Goal: Find specific page/section: Find specific page/section

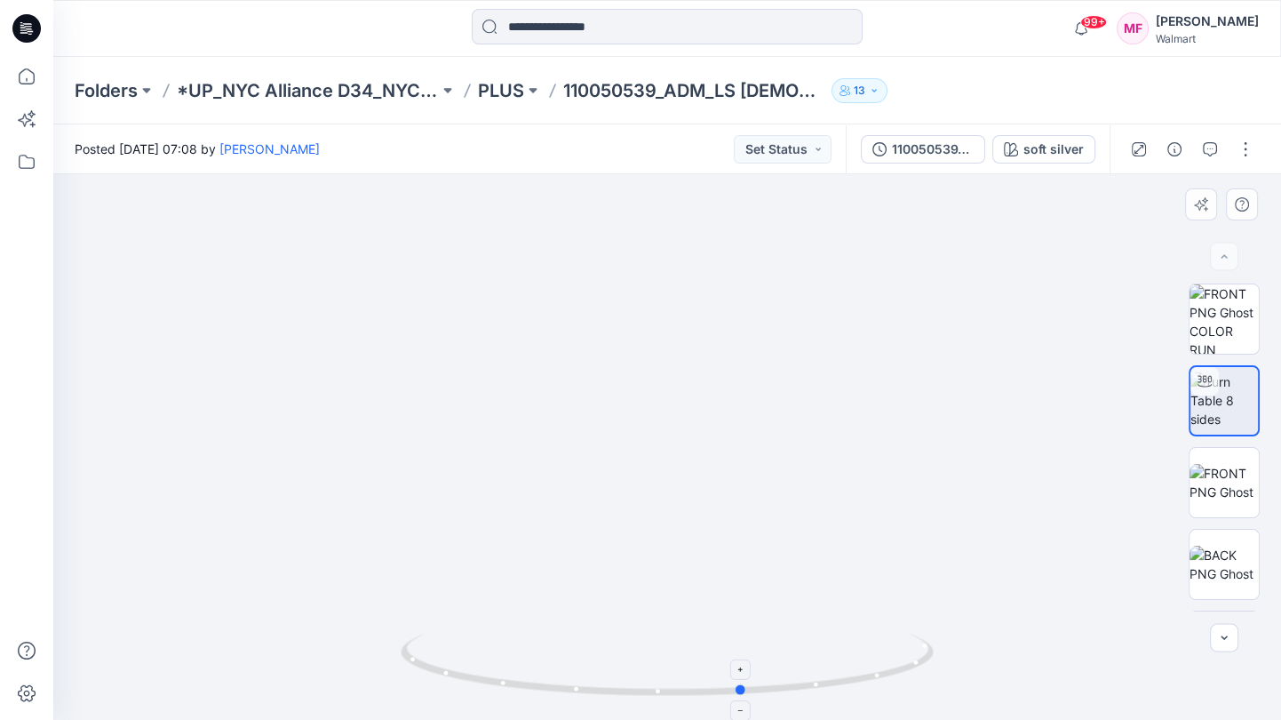
drag, startPoint x: 594, startPoint y: 696, endPoint x: 631, endPoint y: 662, distance: 49.7
click at [631, 662] on icon at bounding box center [669, 666] width 537 height 67
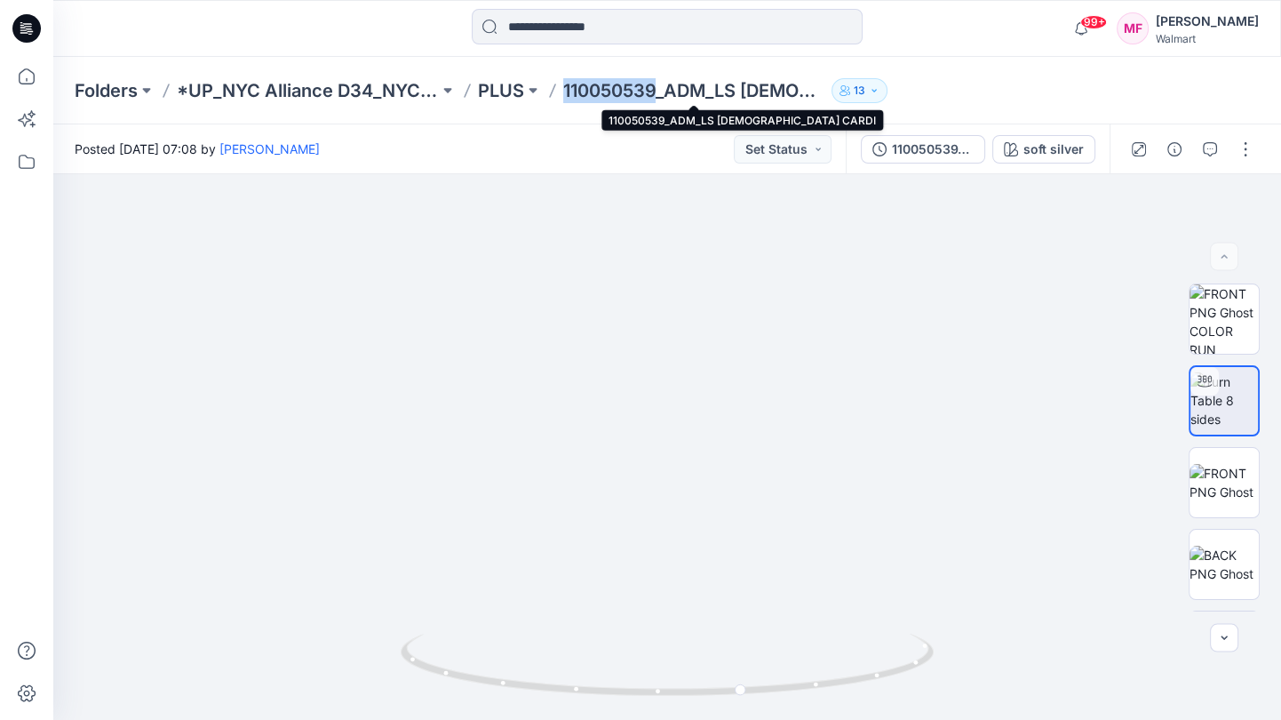
drag, startPoint x: 561, startPoint y: 91, endPoint x: 664, endPoint y: 91, distance: 103.0
click at [664, 91] on div "Folders *UP_NYC Alliance D34_NYC IN* PLUS 110050539_ADM_LS [DEMOGRAPHIC_DATA] C…" at bounding box center [598, 90] width 1046 height 25
copy p "110050539"
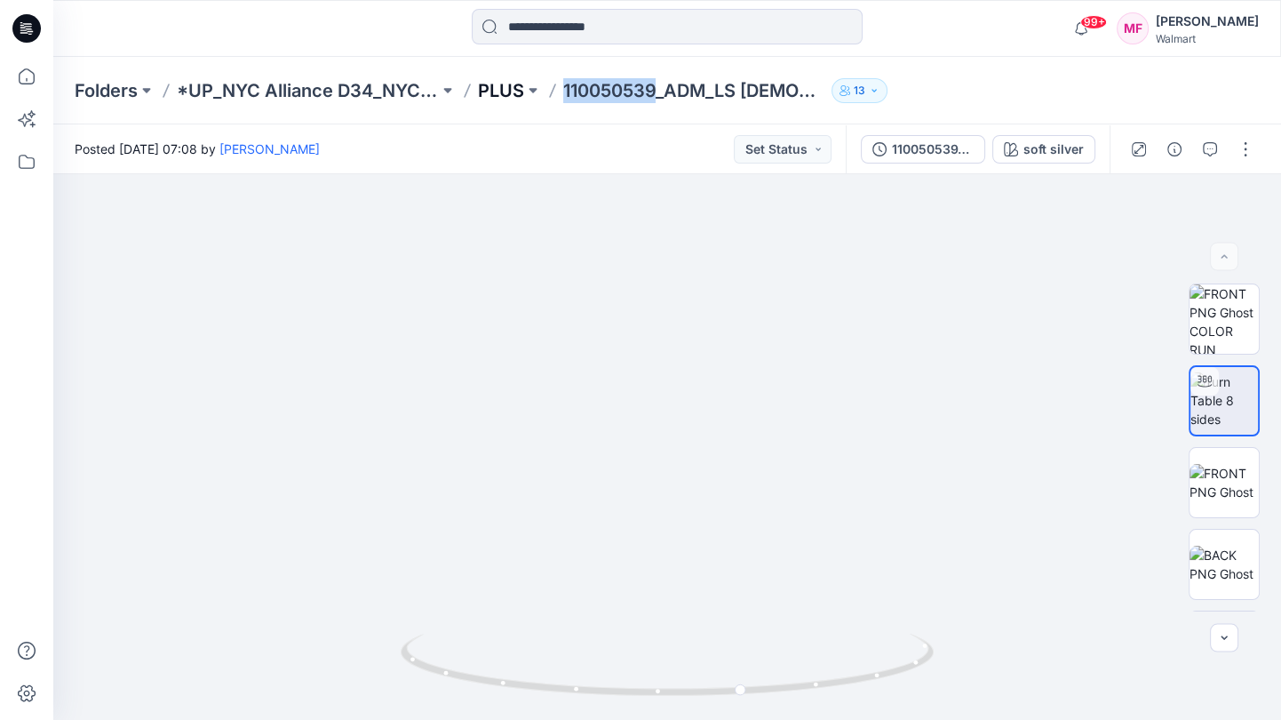
click at [516, 91] on p "PLUS" at bounding box center [501, 90] width 46 height 25
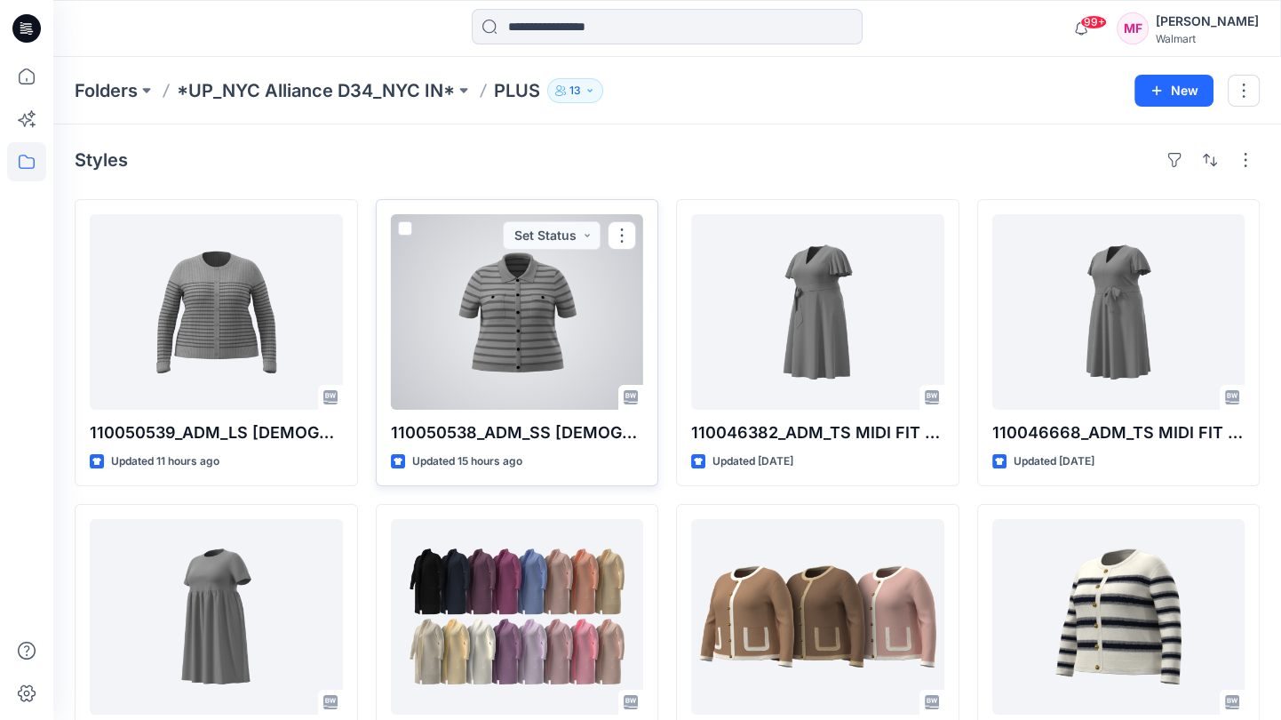
click at [518, 336] on div at bounding box center [517, 311] width 253 height 195
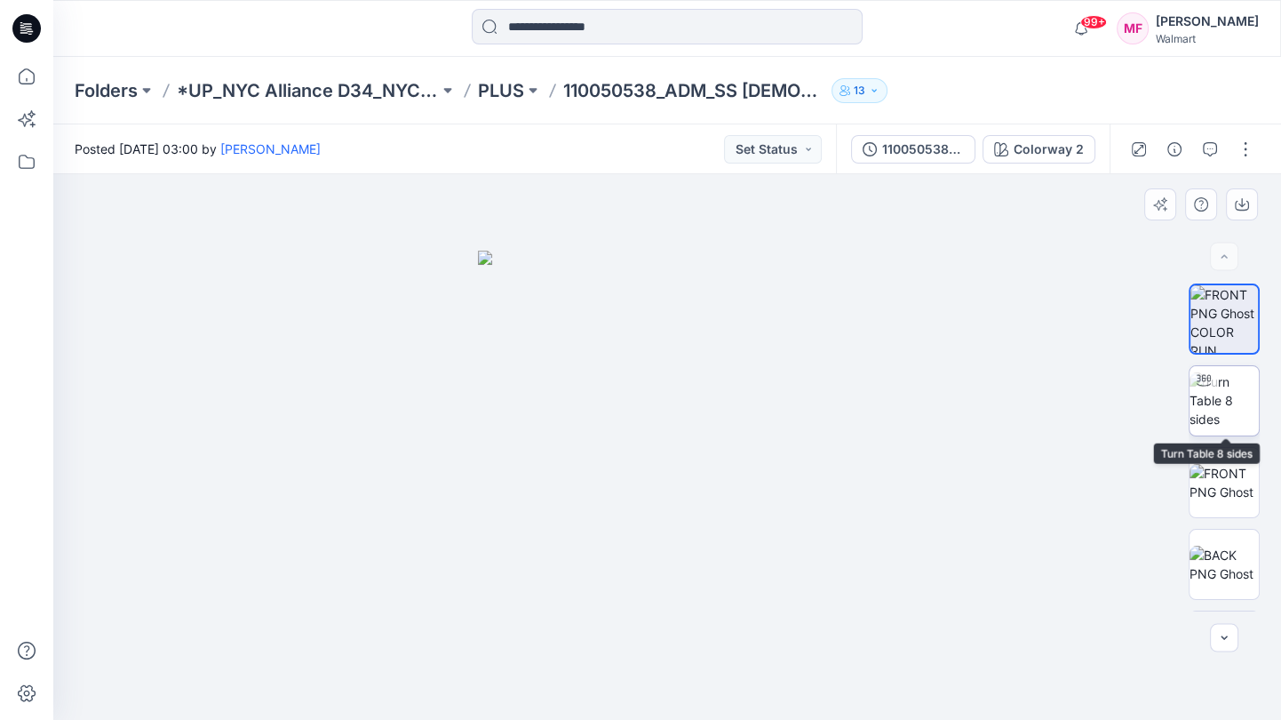
click at [1210, 417] on img at bounding box center [1223, 400] width 69 height 56
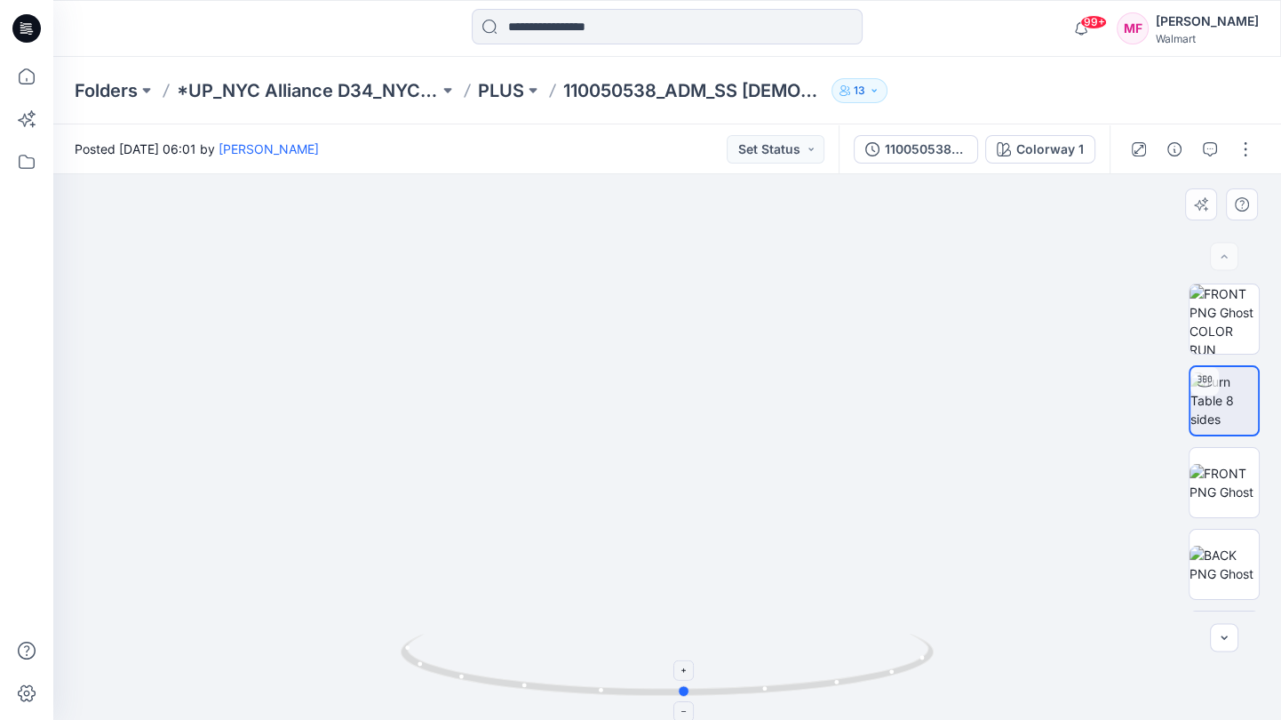
drag, startPoint x: 533, startPoint y: 668, endPoint x: 511, endPoint y: 681, distance: 25.9
click at [511, 681] on icon at bounding box center [669, 666] width 537 height 67
drag, startPoint x: 505, startPoint y: 666, endPoint x: 498, endPoint y: 627, distance: 39.7
click at [498, 627] on div at bounding box center [667, 446] width 1228 height 545
